Goal: Task Accomplishment & Management: Use online tool/utility

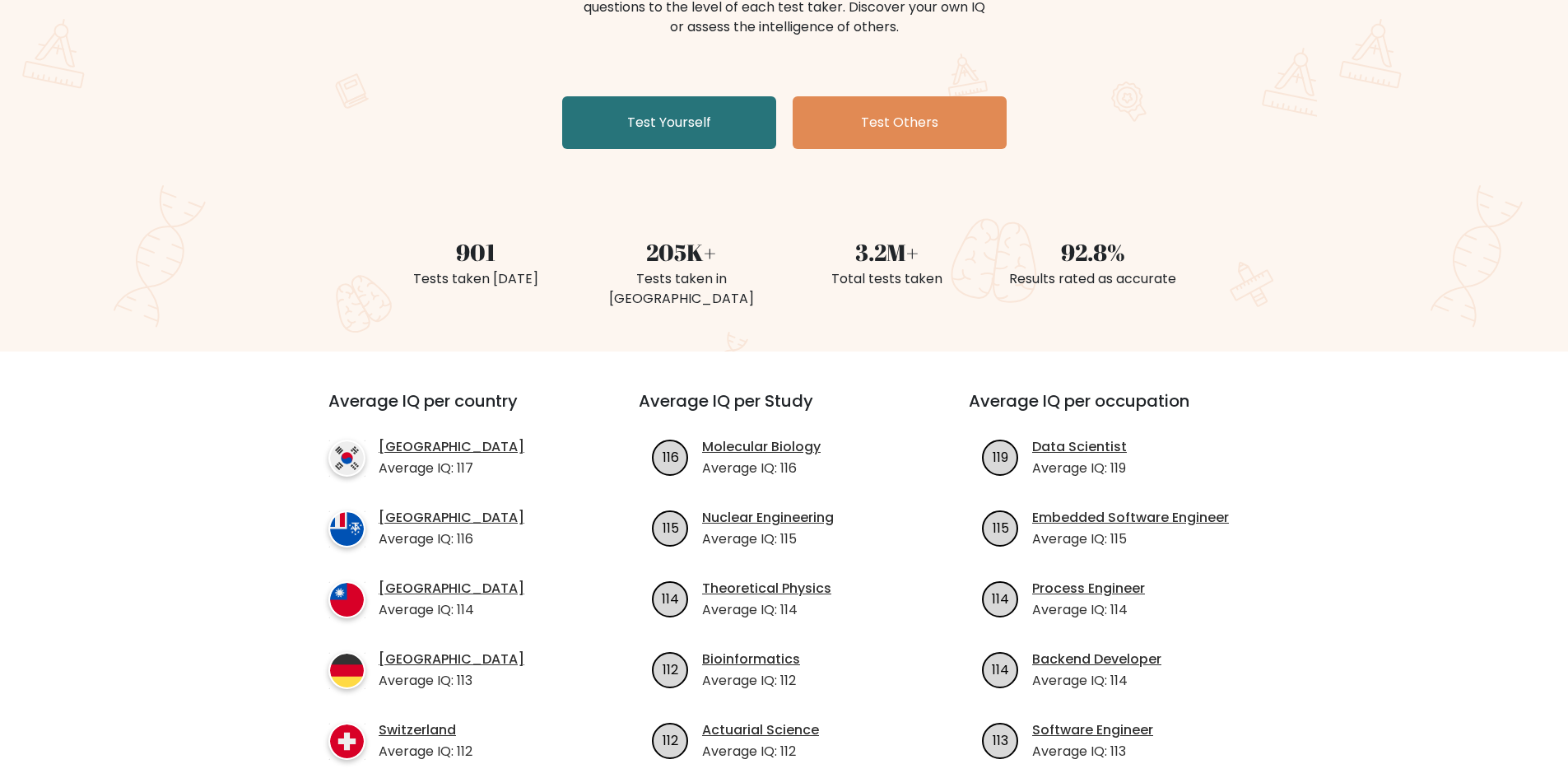
scroll to position [247, 0]
click at [684, 134] on link "Test Yourself" at bounding box center [669, 123] width 214 height 53
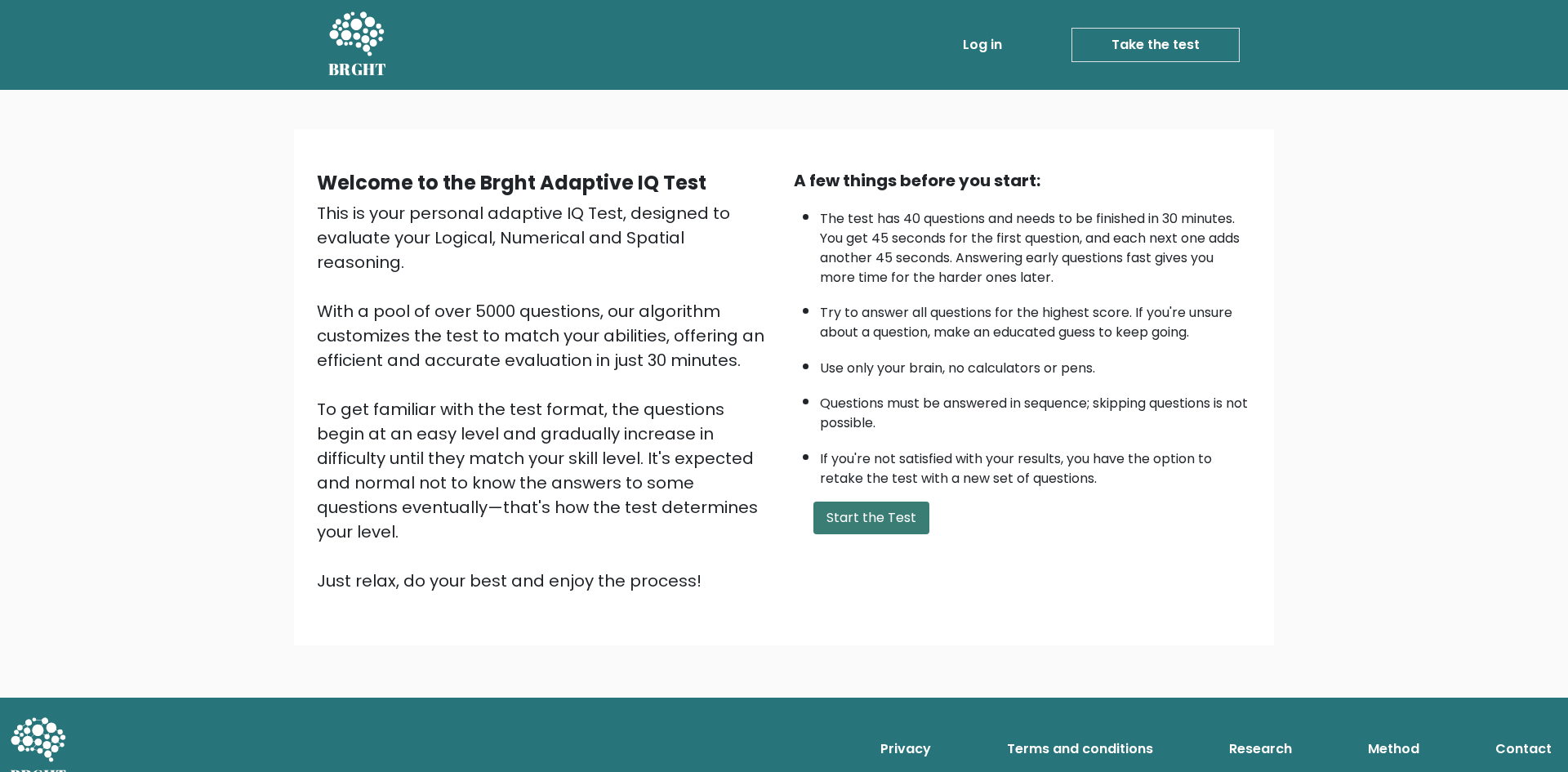
click at [896, 518] on button "Start the Test" at bounding box center [872, 517] width 116 height 32
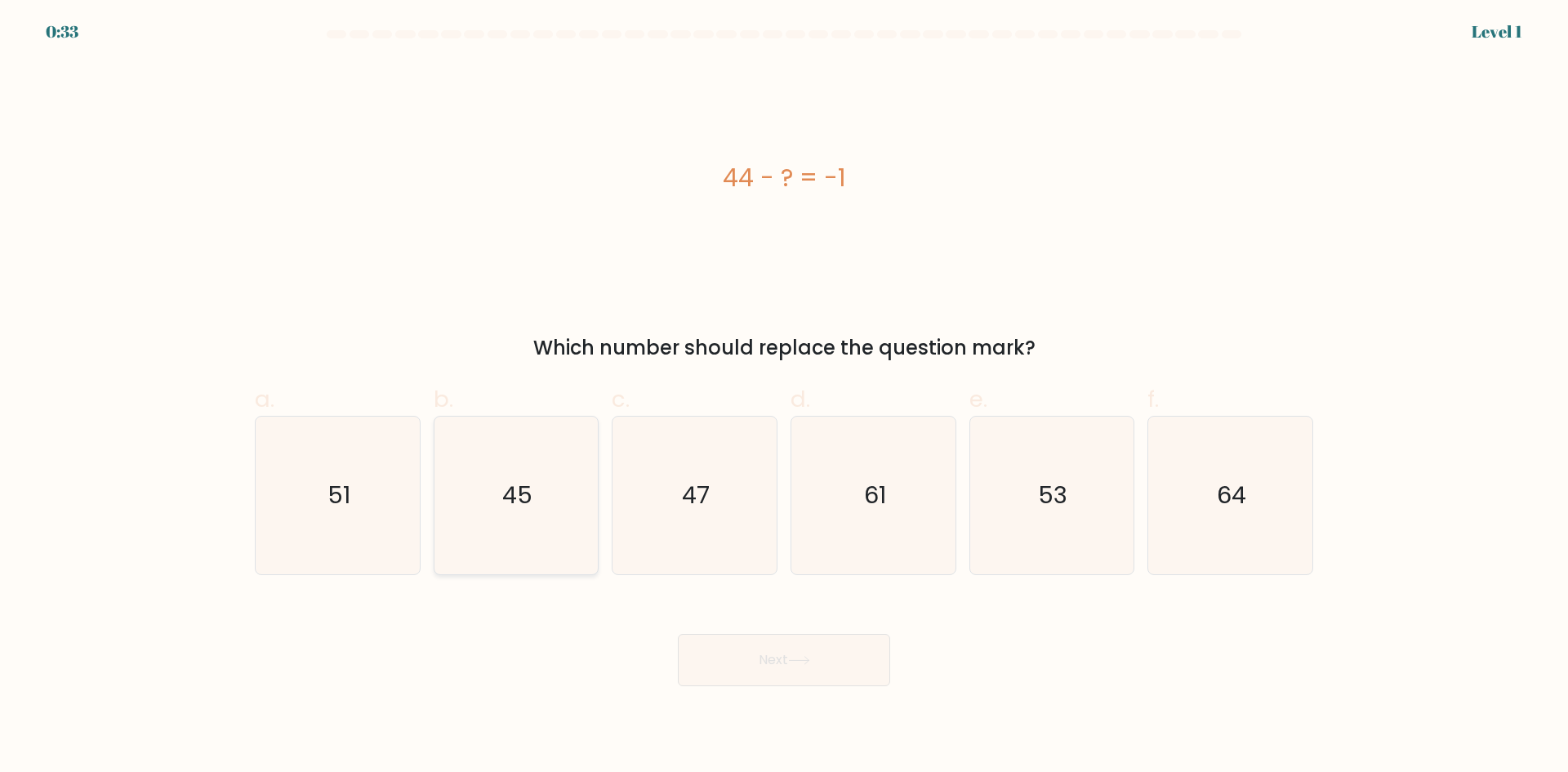
click at [528, 497] on text "45" at bounding box center [517, 494] width 30 height 32
click at [784, 397] on input "b. 45" at bounding box center [784, 391] width 1 height 10
radio input "true"
click at [776, 668] on button "Next" at bounding box center [784, 659] width 212 height 52
